Goal: Communication & Community: Answer question/provide support

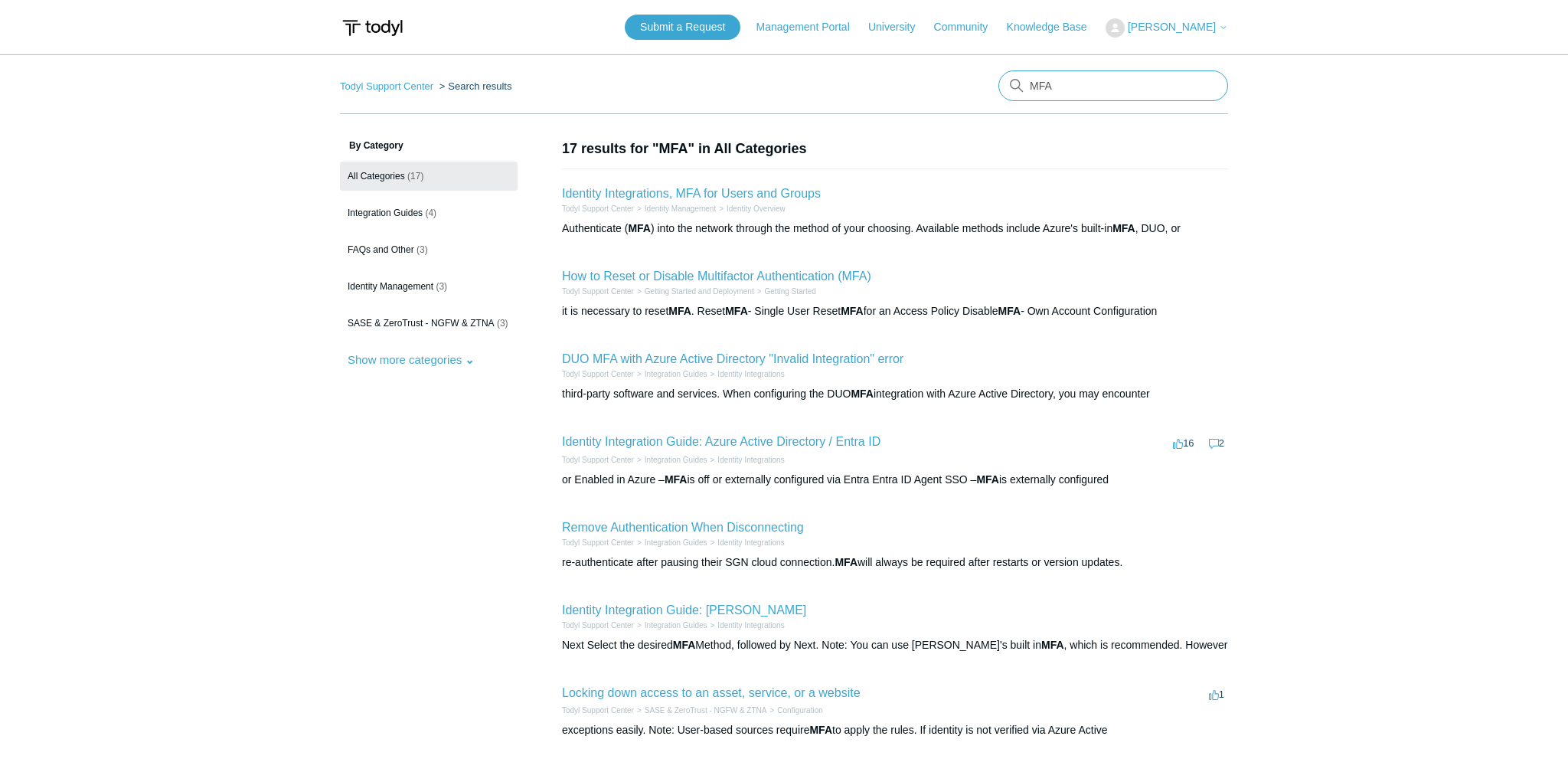
click at [1046, 92] on input "MFA" at bounding box center [1113, 86] width 230 height 31
type input "reset MFA"
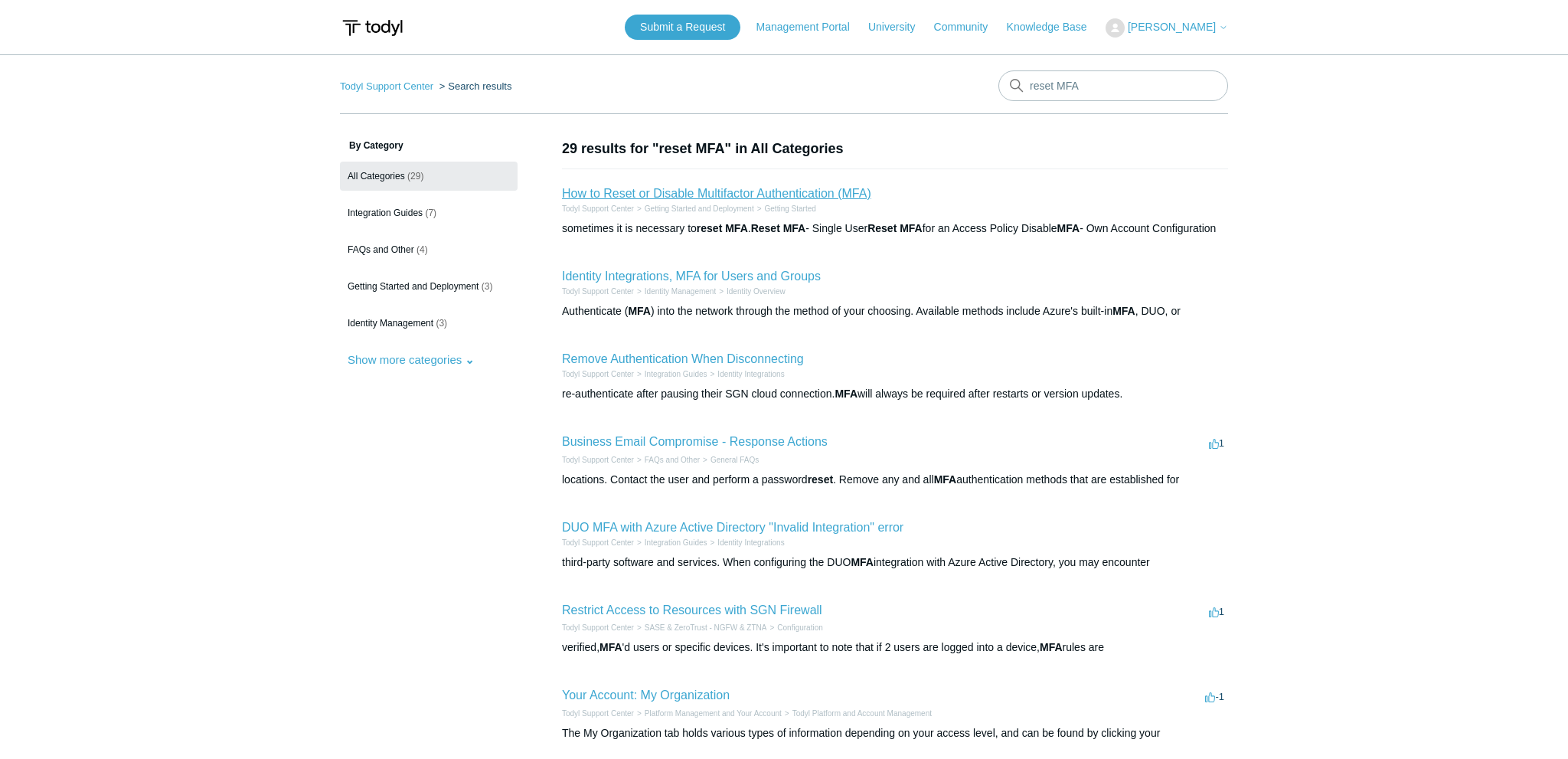
click at [678, 195] on link "How to Reset or Disable Multifactor Authentication (MFA)" at bounding box center [717, 193] width 309 height 13
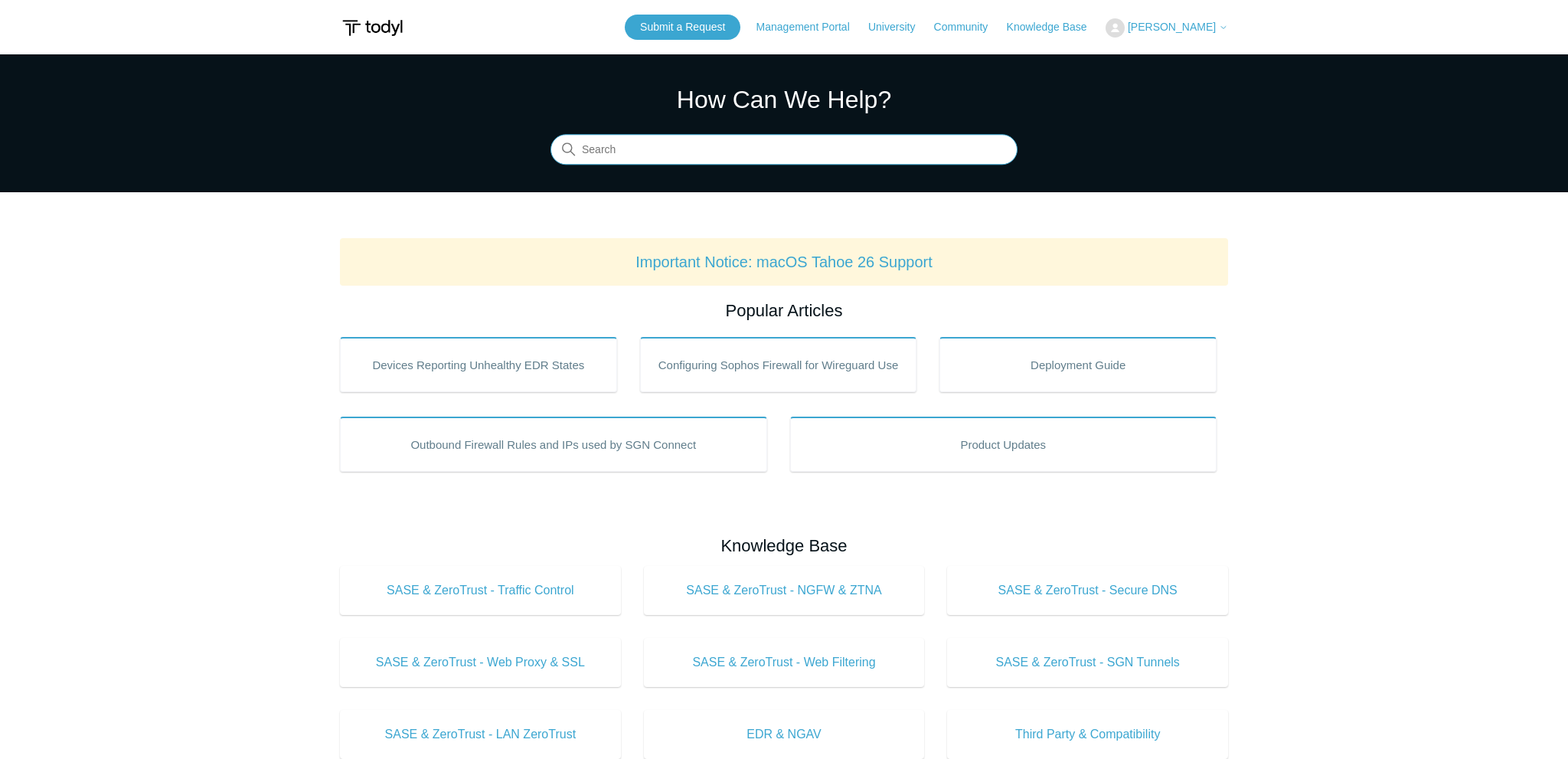
click at [639, 152] on input "Search" at bounding box center [784, 150] width 467 height 31
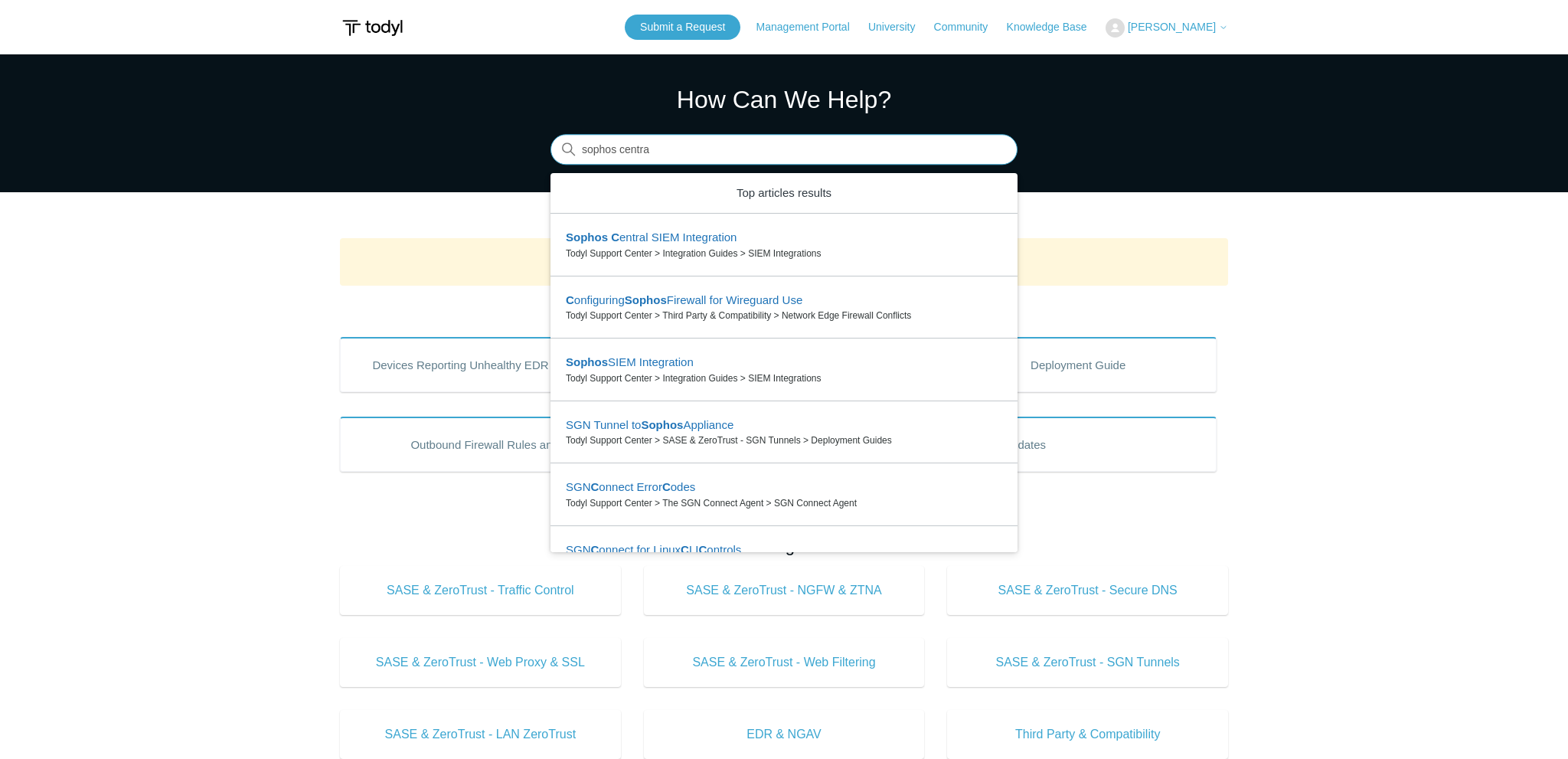
type input "sophos central"
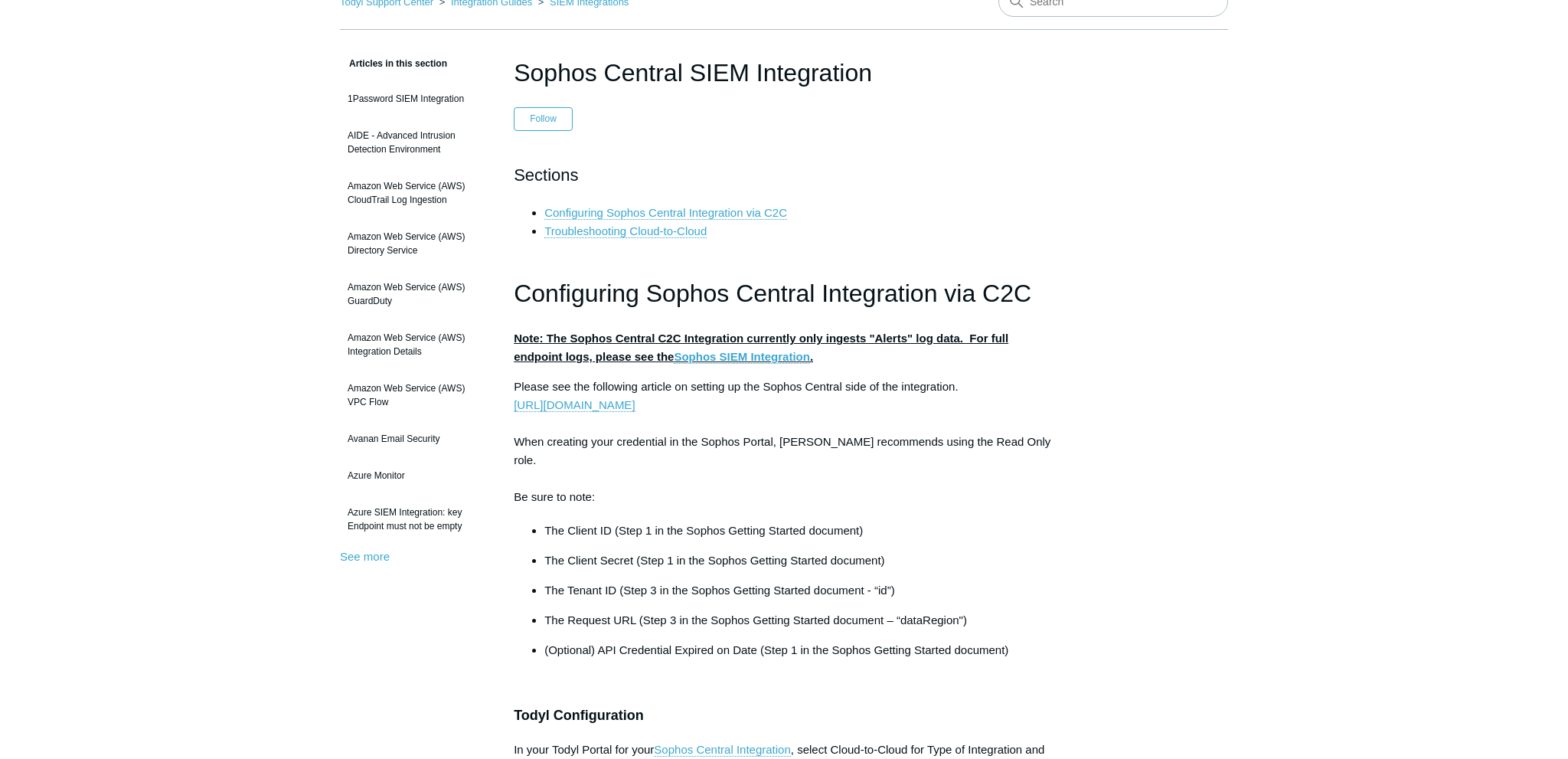
scroll to position [81, 0]
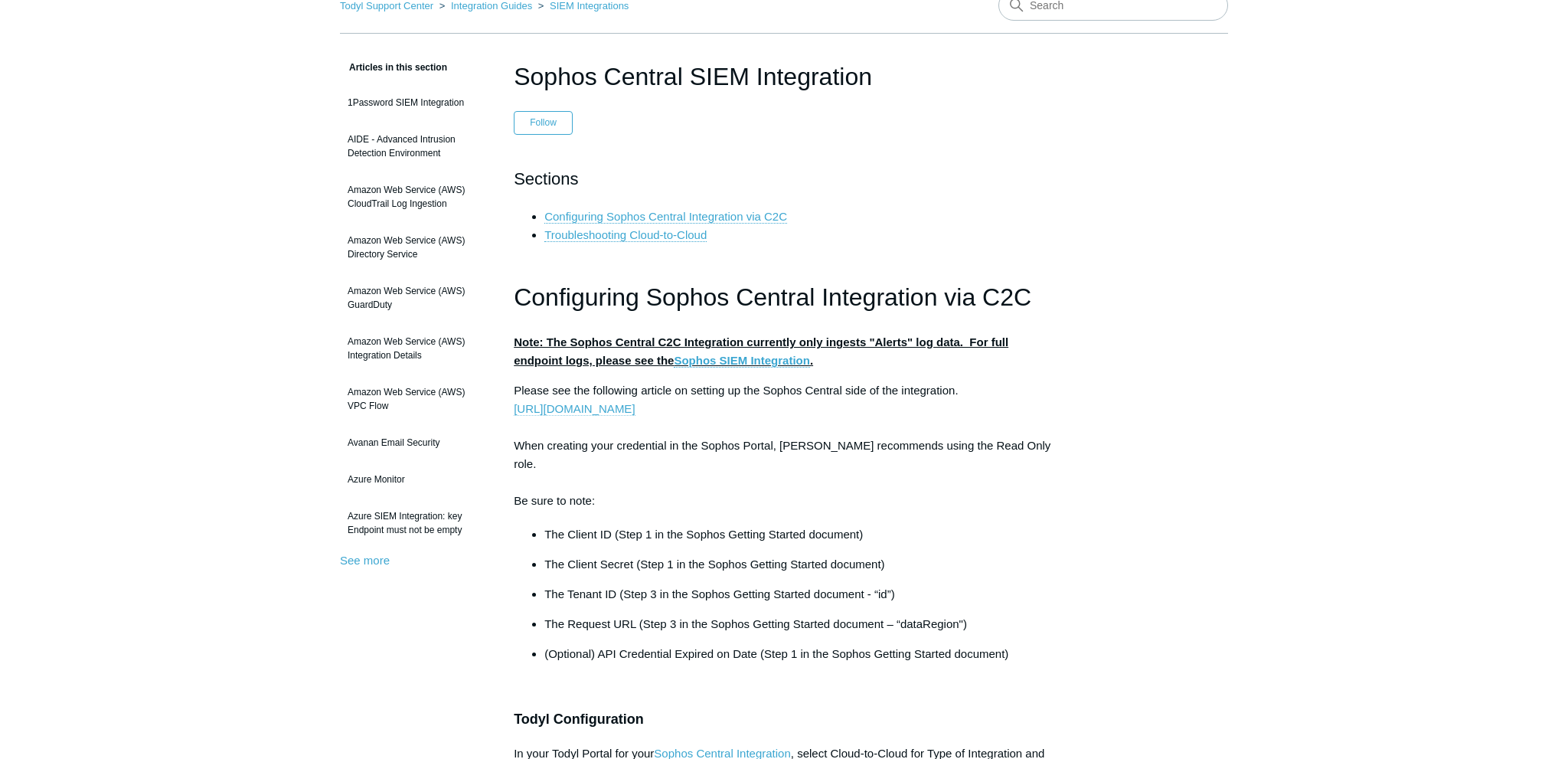
click at [635, 413] on link "https://developer.sophos.com/getting-started-tenant" at bounding box center [574, 409] width 121 height 14
drag, startPoint x: 565, startPoint y: 392, endPoint x: 763, endPoint y: 395, distance: 198.0
click at [763, 395] on p "Please see the following article on setting up the Sophos Central side of the i…" at bounding box center [784, 446] width 541 height 129
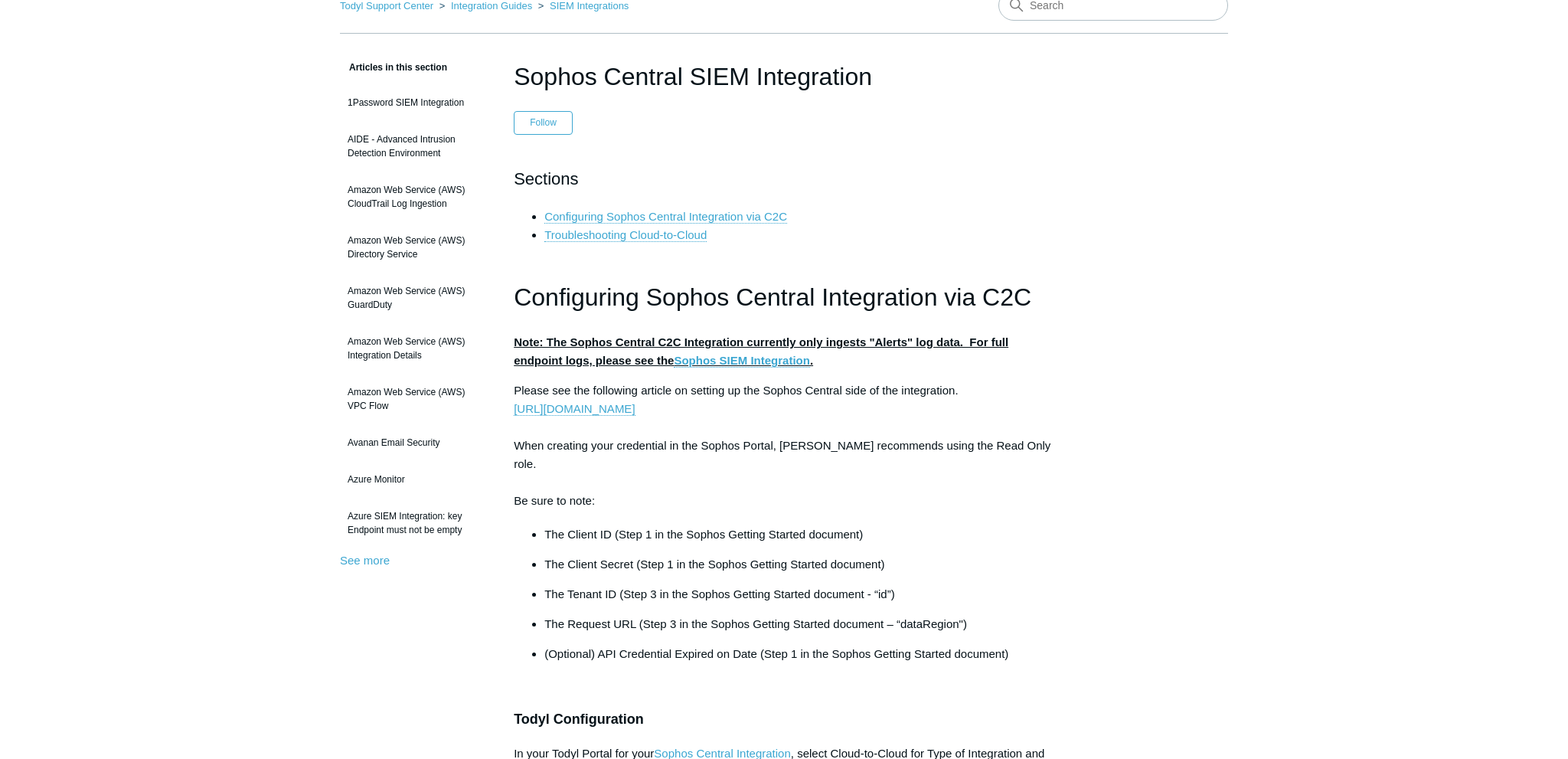
click at [763, 395] on p "Please see the following article on setting up the Sophos Central side of the i…" at bounding box center [784, 446] width 541 height 129
click at [840, 394] on p "Please see the following article on setting up the Sophos Central side of the i…" at bounding box center [784, 446] width 541 height 129
drag, startPoint x: 784, startPoint y: 444, endPoint x: 1006, endPoint y: 446, distance: 222.0
click at [1006, 446] on p "Please see the following article on setting up the Sophos Central side of the i…" at bounding box center [784, 446] width 541 height 129
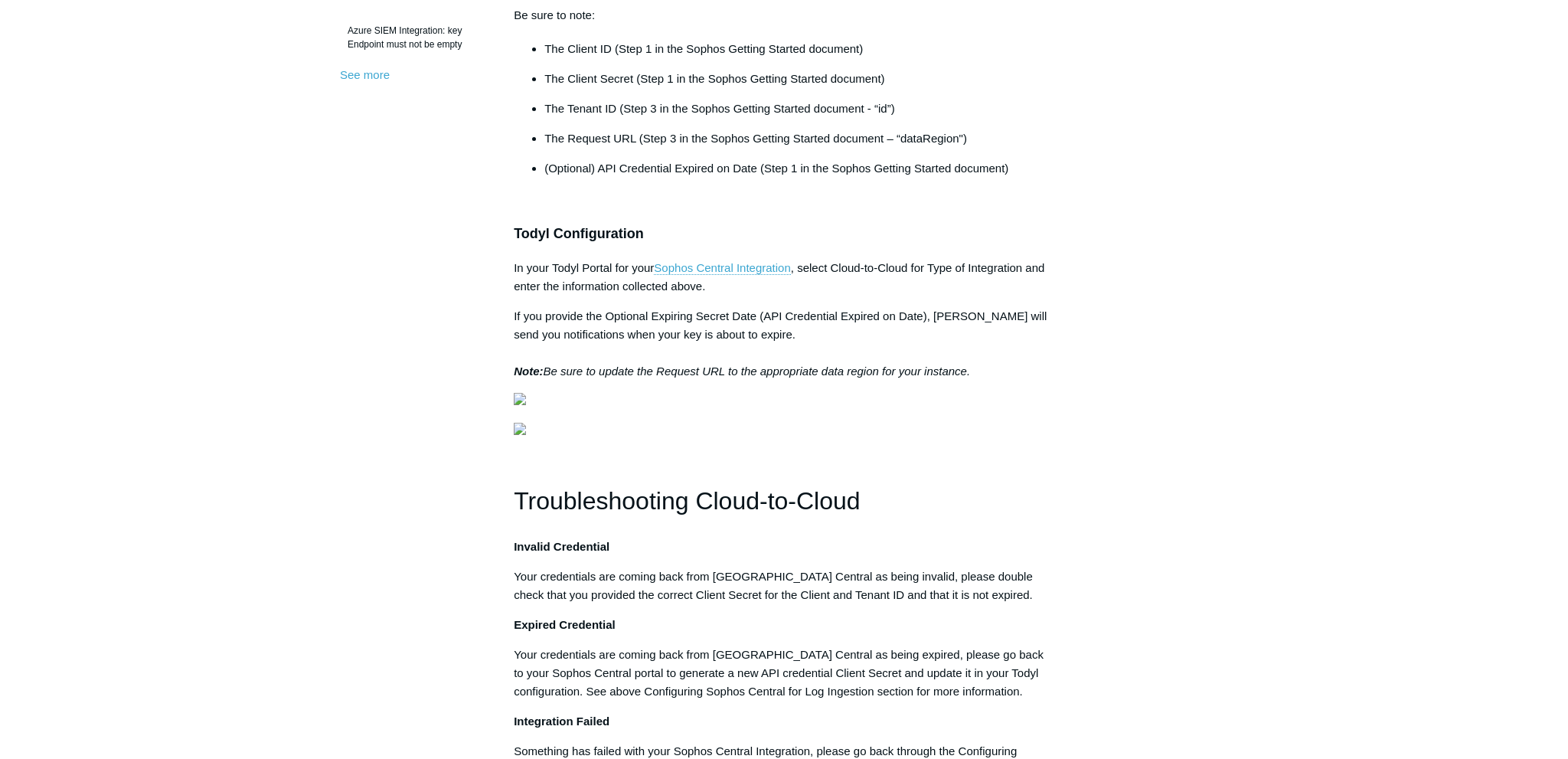
scroll to position [0, 0]
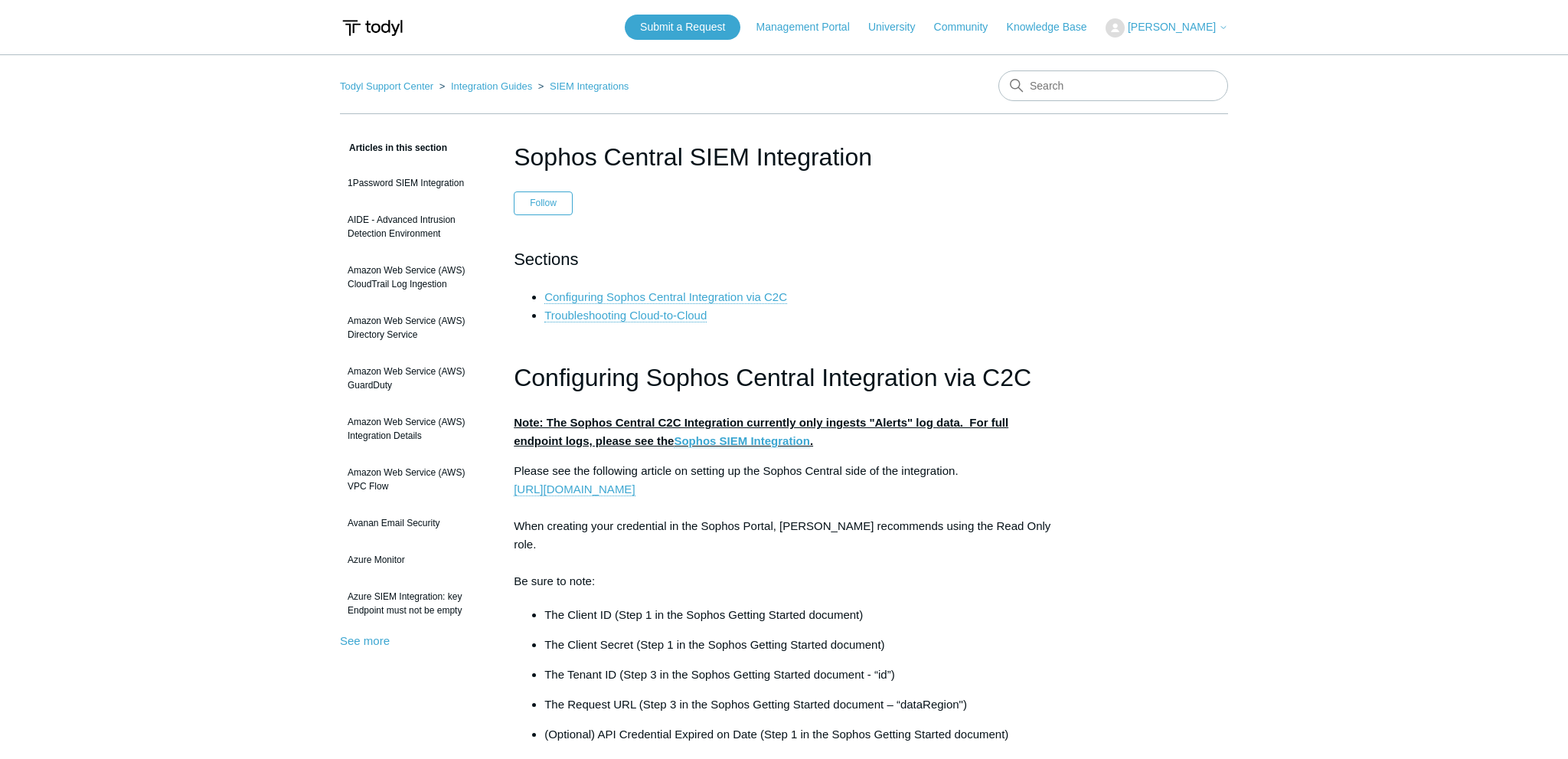
click at [787, 445] on link "Sophos SIEM Integration" at bounding box center [742, 441] width 136 height 14
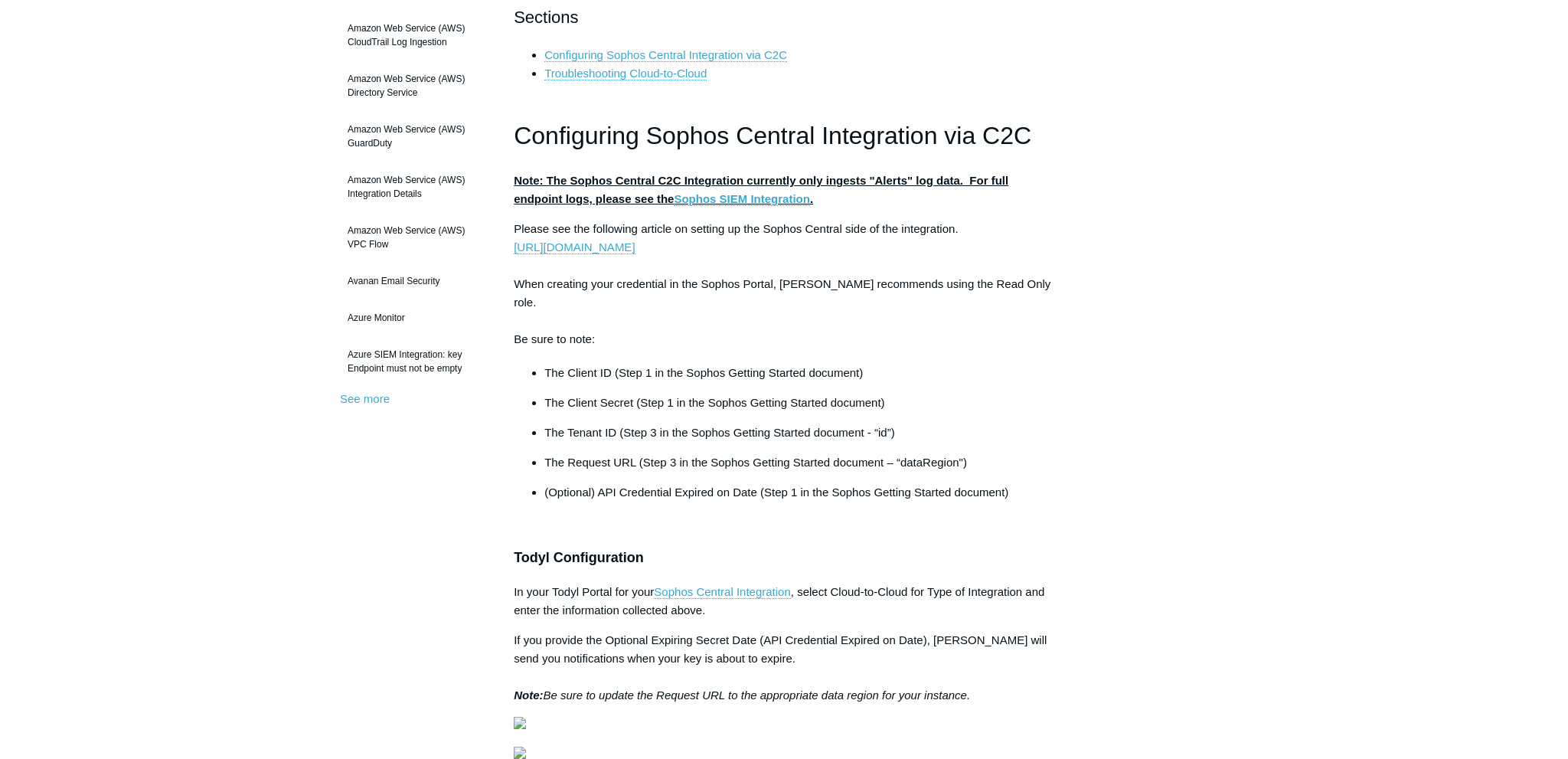
click at [643, 423] on p "The Tenant ID (Step 3 in the Sophos Getting Started document - “id”)" at bounding box center [799, 432] width 510 height 18
click at [635, 248] on link "https://developer.sophos.com/getting-started-tenant" at bounding box center [574, 247] width 121 height 14
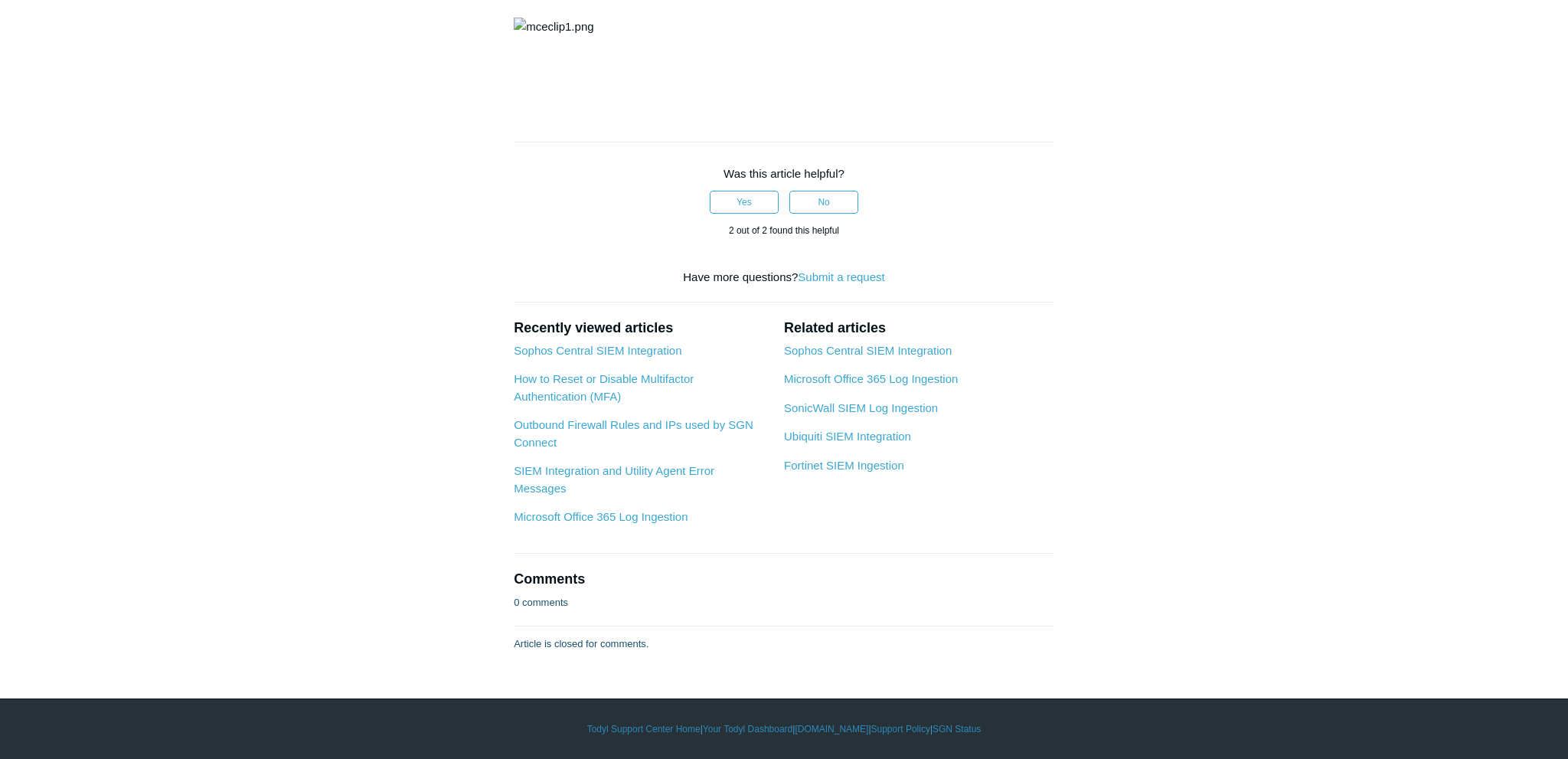
scroll to position [7261, 0]
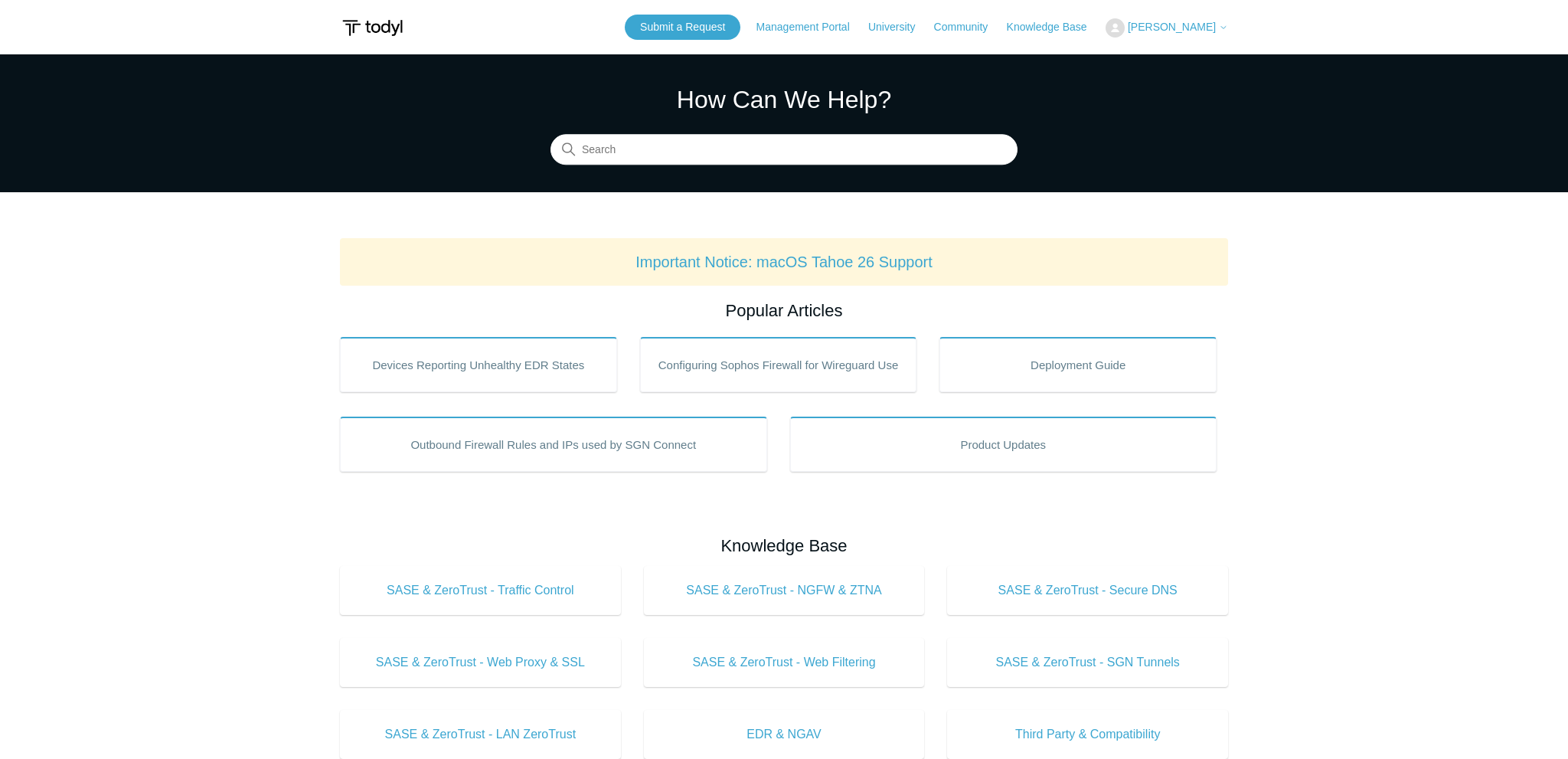
click at [1234, 33] on body "Skip to main content Submit a Request Management Portal University Community Kn…" at bounding box center [784, 744] width 1568 height 1487
click at [1192, 28] on span "[PERSON_NAME]" at bounding box center [1171, 27] width 88 height 12
click at [1190, 57] on link "My Support Requests" at bounding box center [1181, 59] width 149 height 27
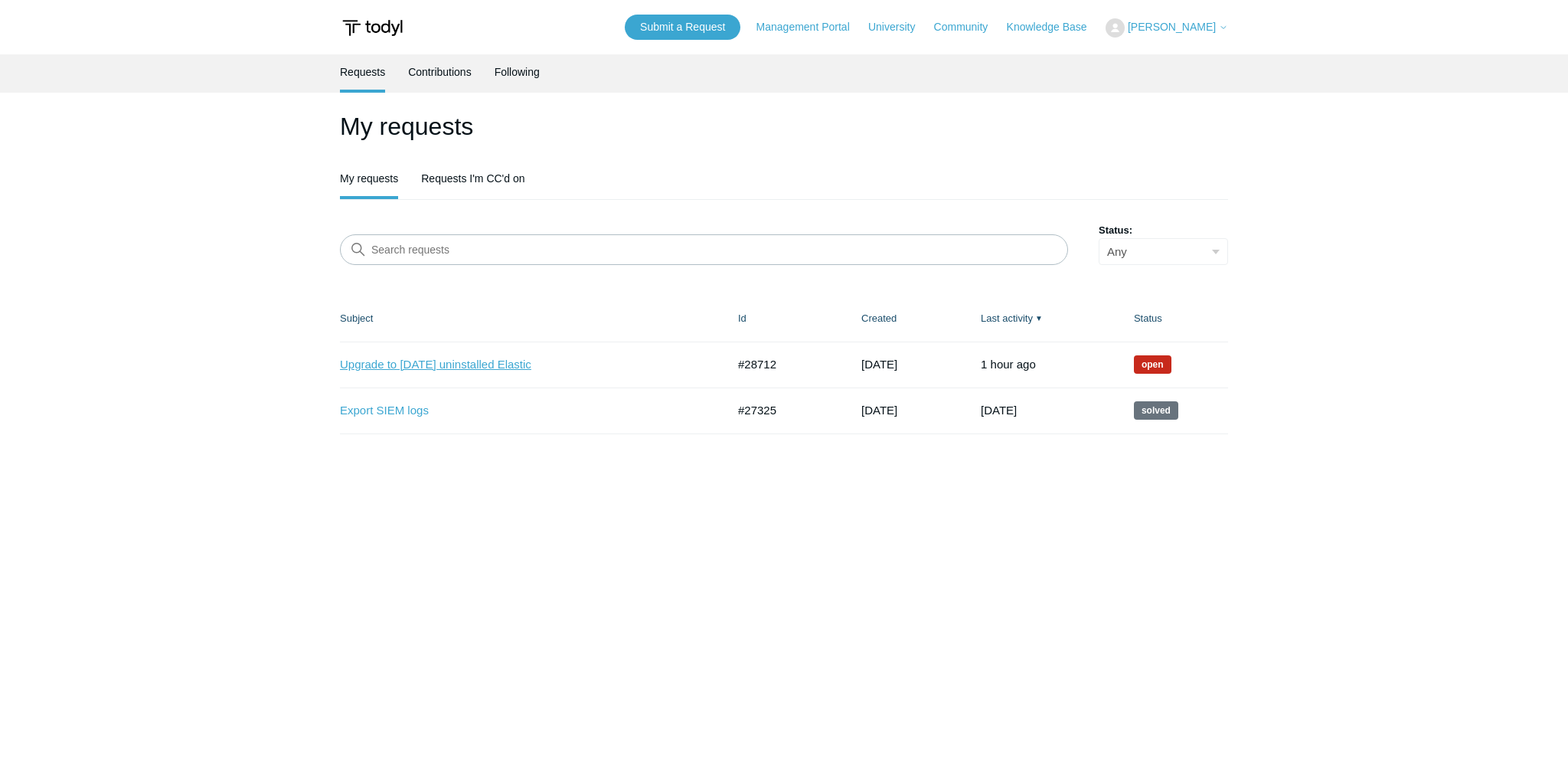
click at [508, 373] on link "Upgrade to [DATE] uninstalled Elastic" at bounding box center [522, 365] width 364 height 18
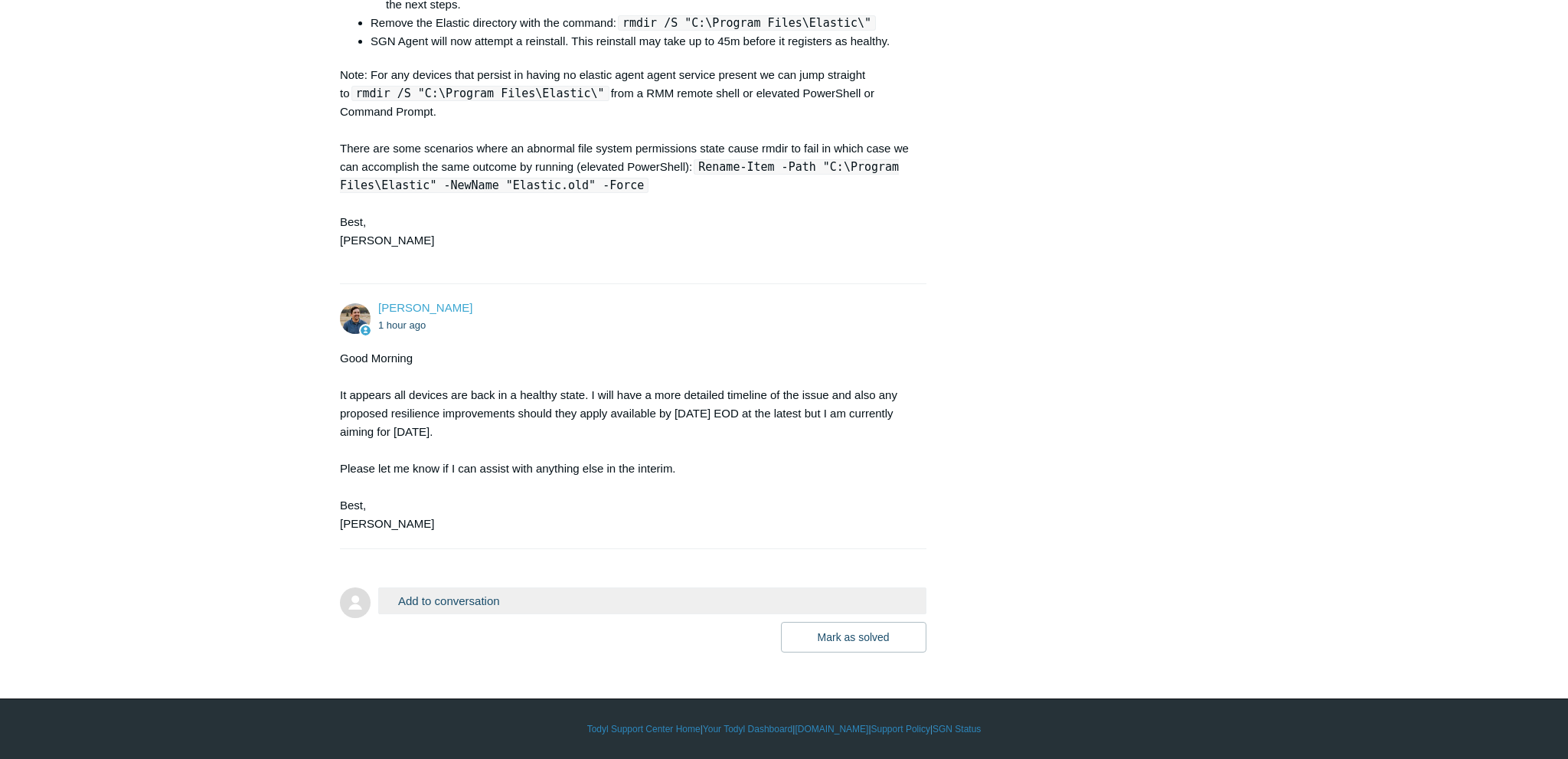
scroll to position [2165, 0]
click at [596, 599] on button "Add to conversation" at bounding box center [652, 600] width 548 height 27
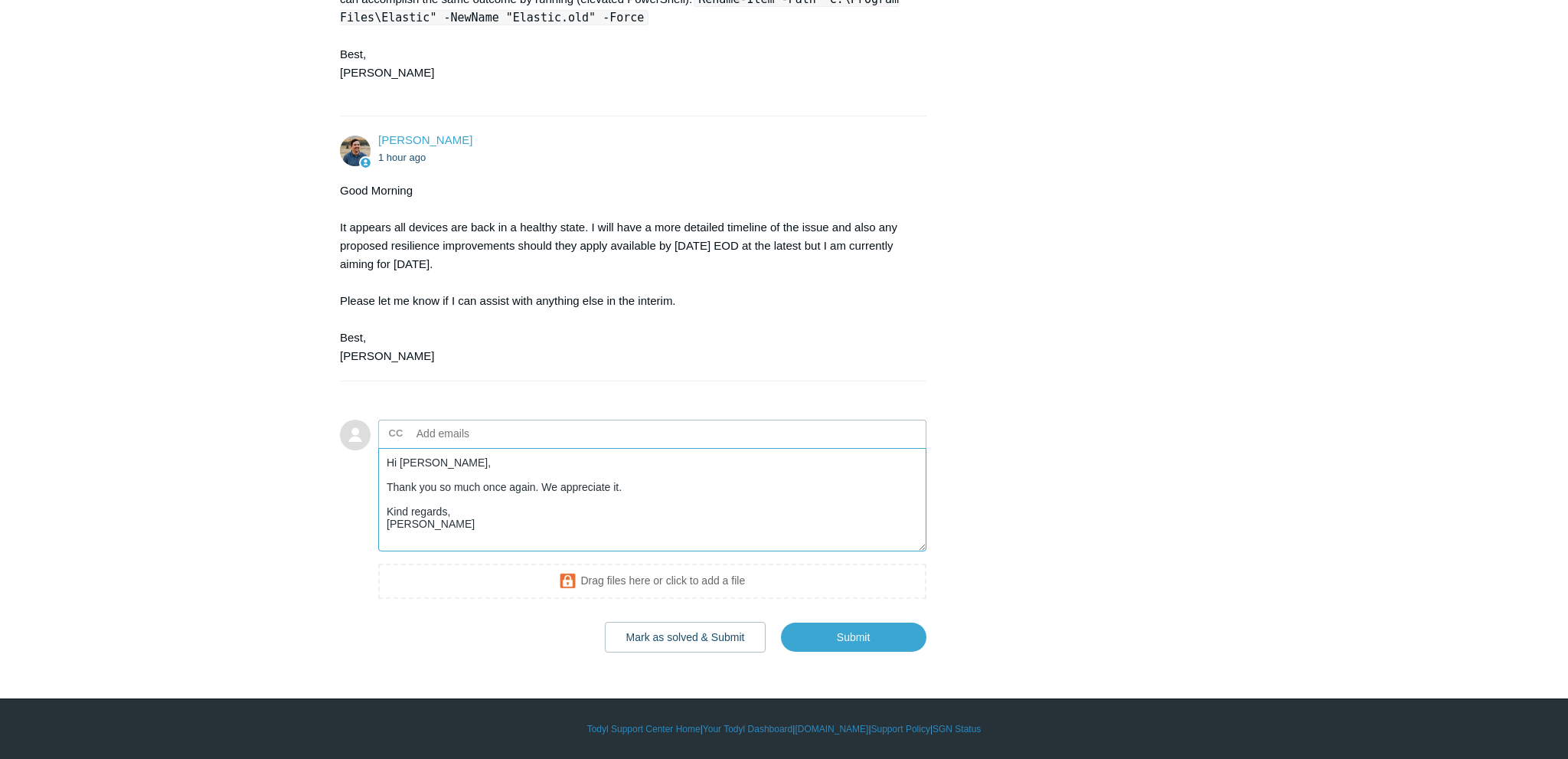
scroll to position [2329, 0]
type textarea "Hi Spencer, Thank you so much once again. We appreciate it. Kind regards, Nikol…"
click at [859, 645] on input "Submit" at bounding box center [854, 637] width 146 height 31
